Goal: Task Accomplishment & Management: Manage account settings

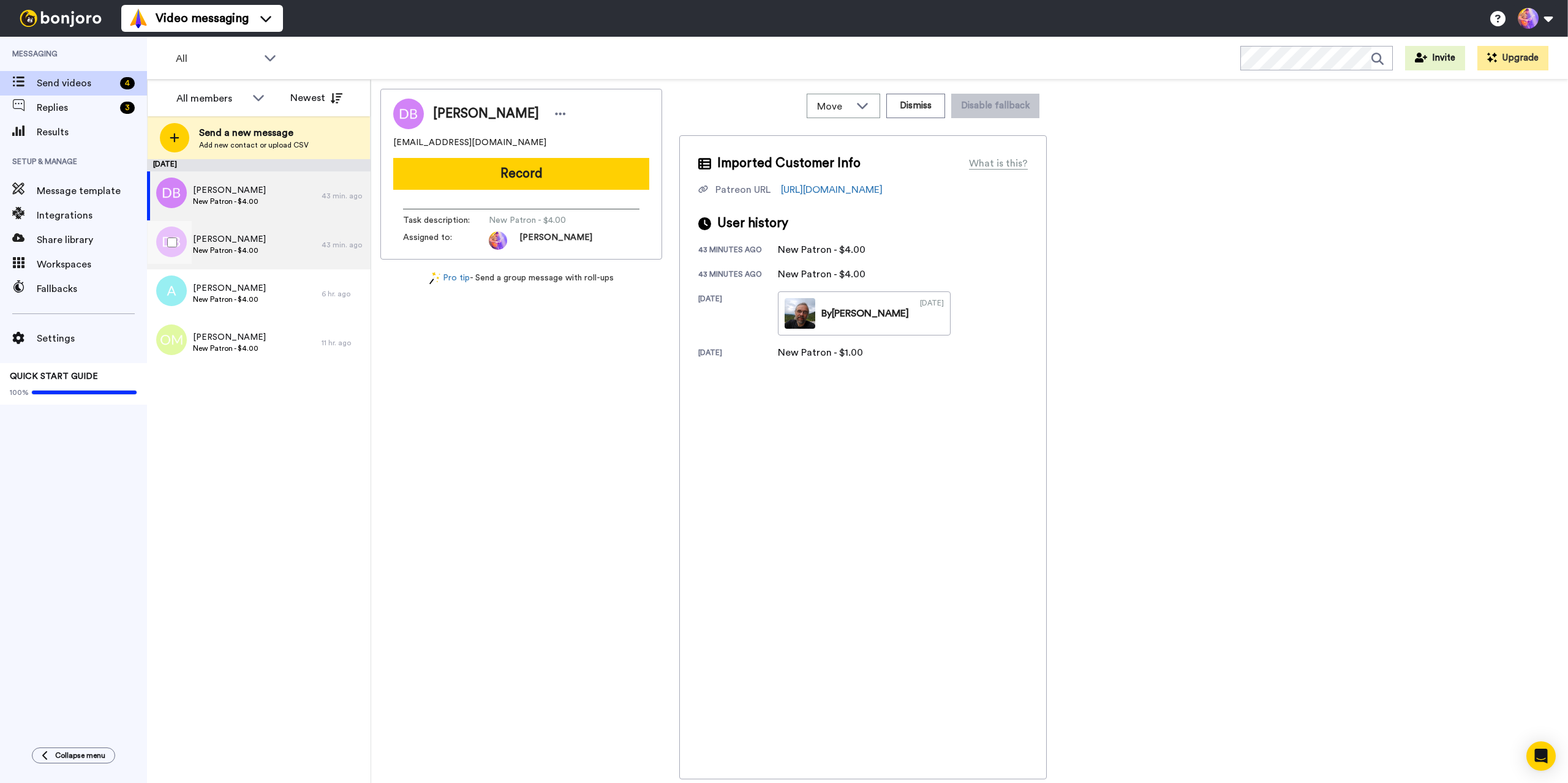
click at [242, 233] on div "[PERSON_NAME] New Patron - $4.00" at bounding box center [234, 245] width 175 height 49
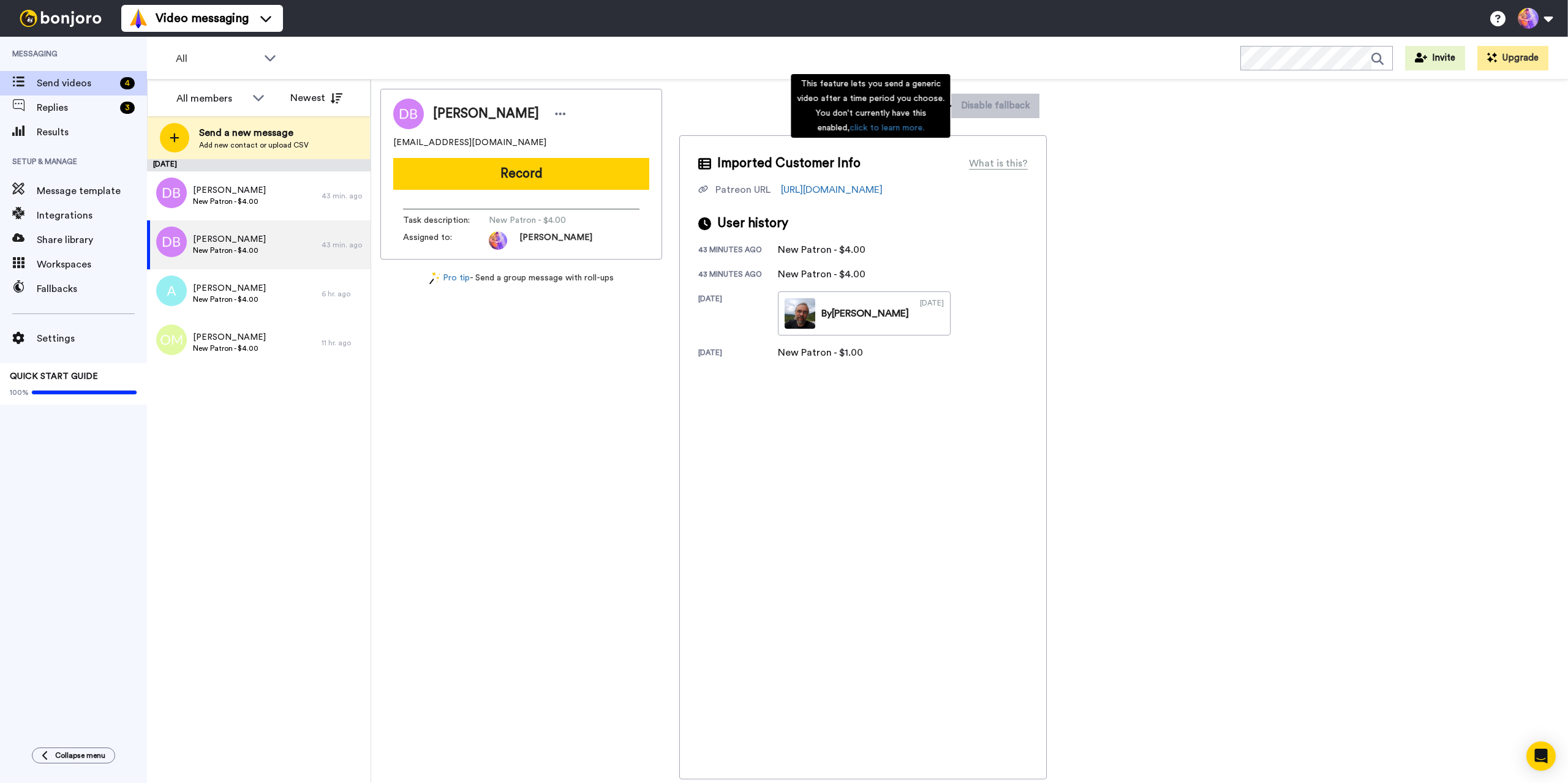
click at [921, 106] on div "This feature lets you send a generic video after a time period you choose. You …" at bounding box center [870, 106] width 159 height 64
click at [910, 107] on button "Dismiss" at bounding box center [915, 106] width 59 height 24
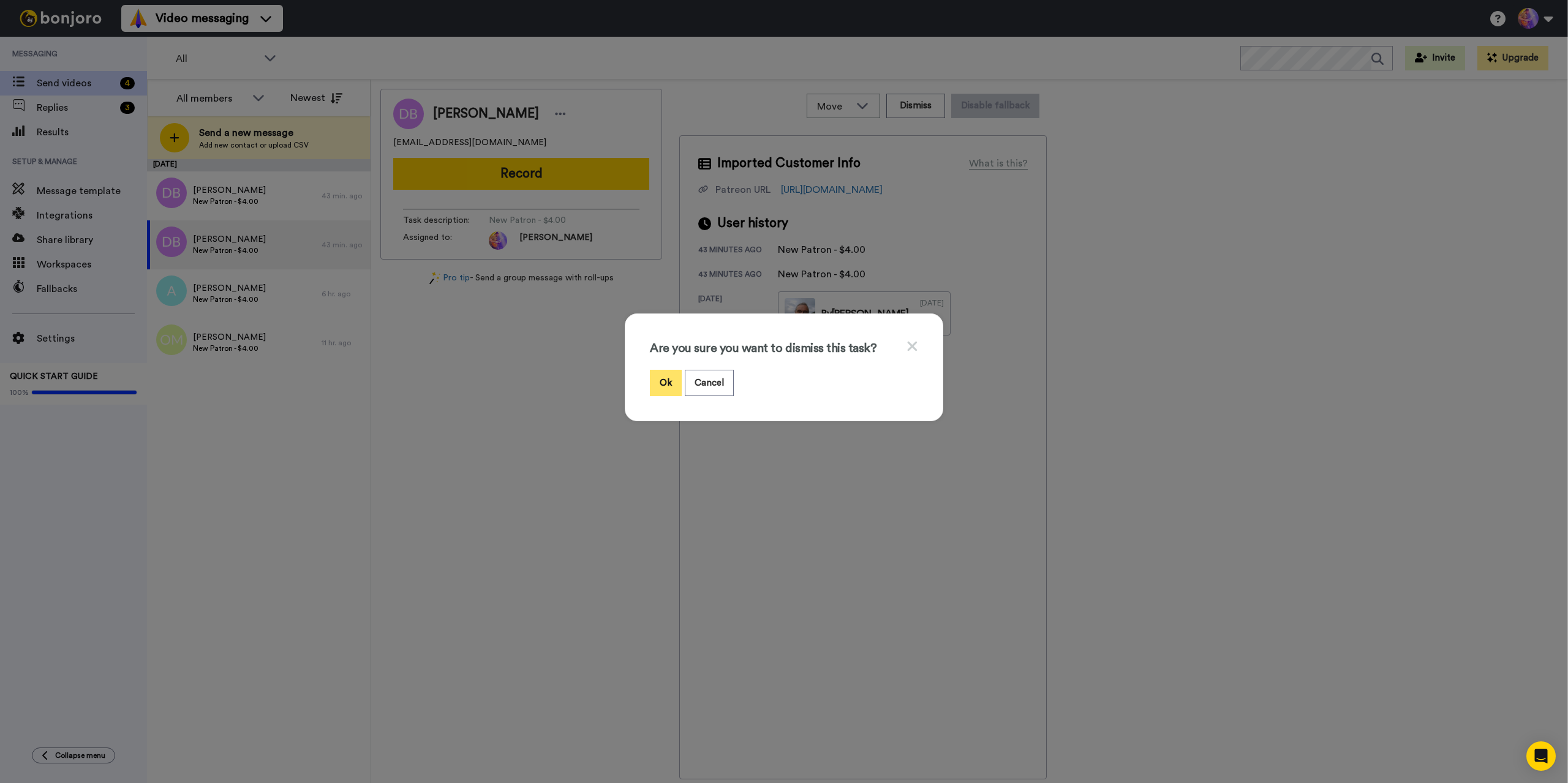
click at [661, 388] on button "Ok" at bounding box center [666, 383] width 32 height 26
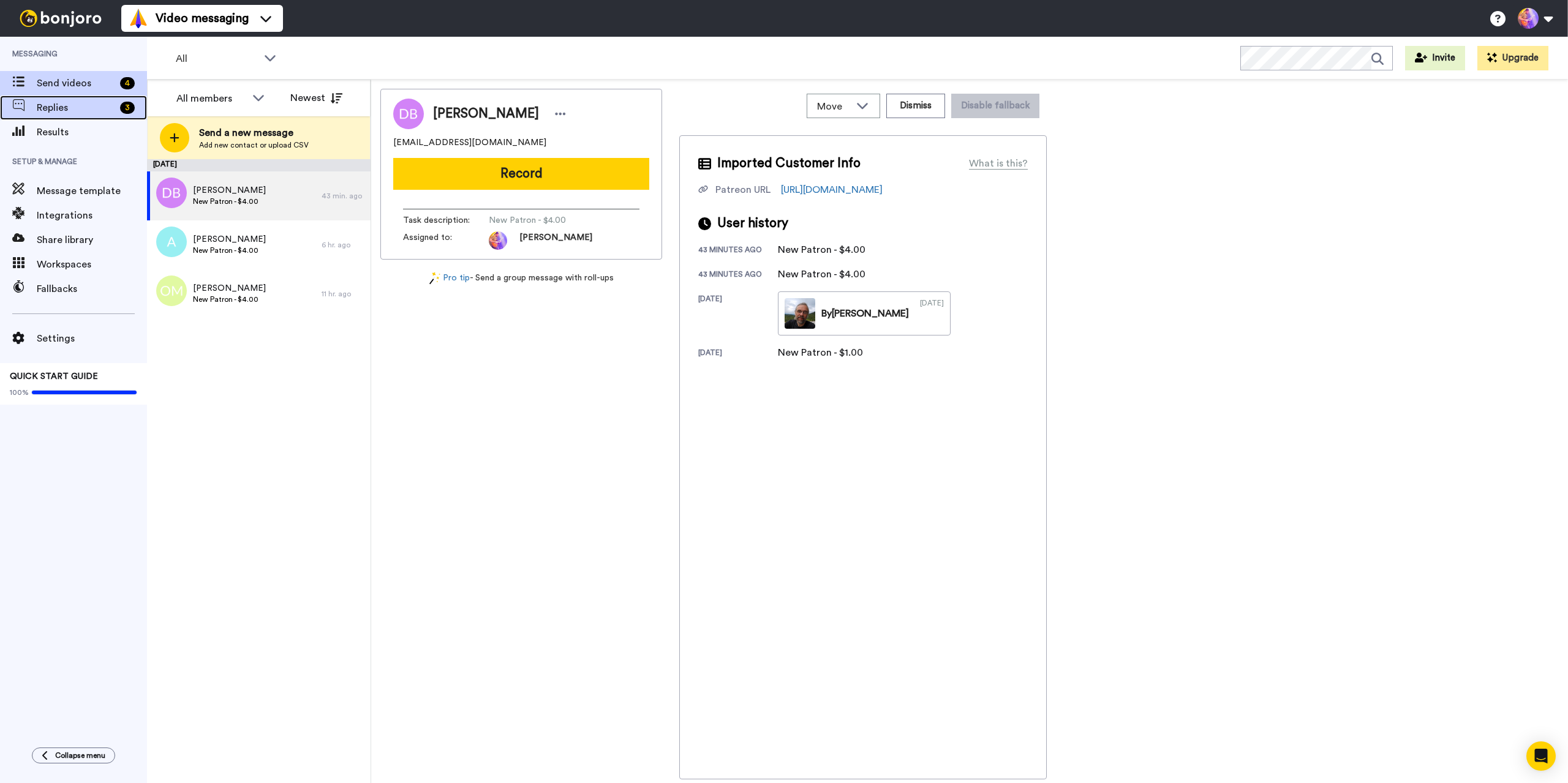
click at [59, 105] on span "Replies" at bounding box center [75, 107] width 79 height 15
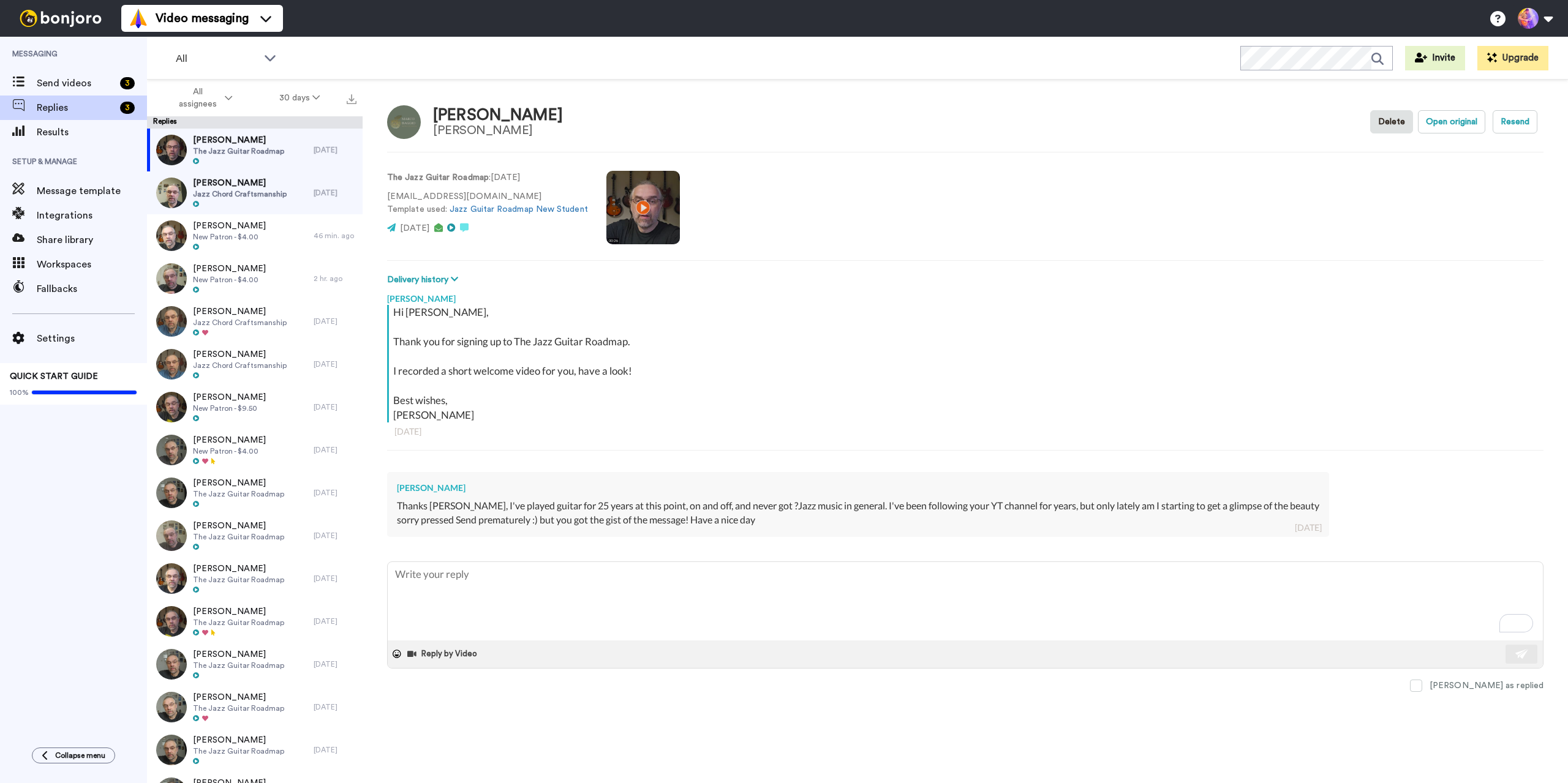
type textarea "x"
